Goal: Information Seeking & Learning: Learn about a topic

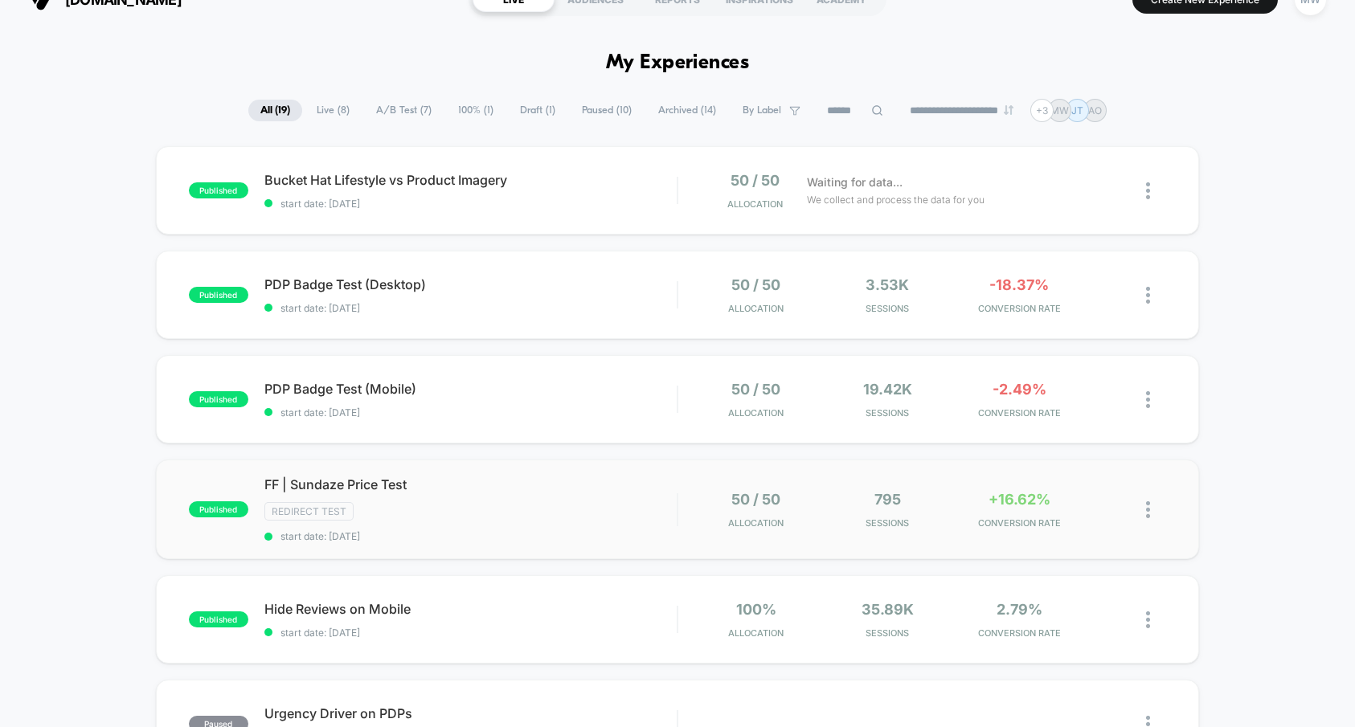
scroll to position [31, 0]
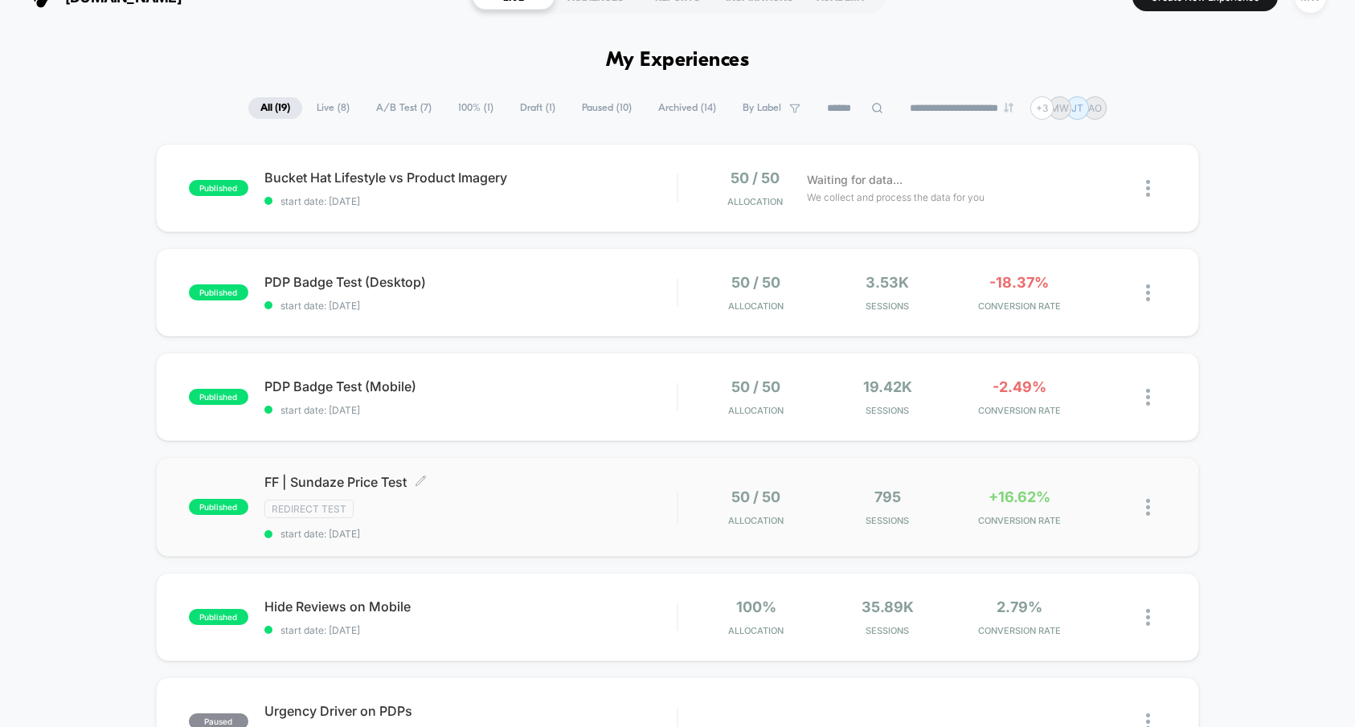
click at [570, 509] on div "Redirect Test" at bounding box center [470, 509] width 412 height 18
